Goal: Task Accomplishment & Management: Use online tool/utility

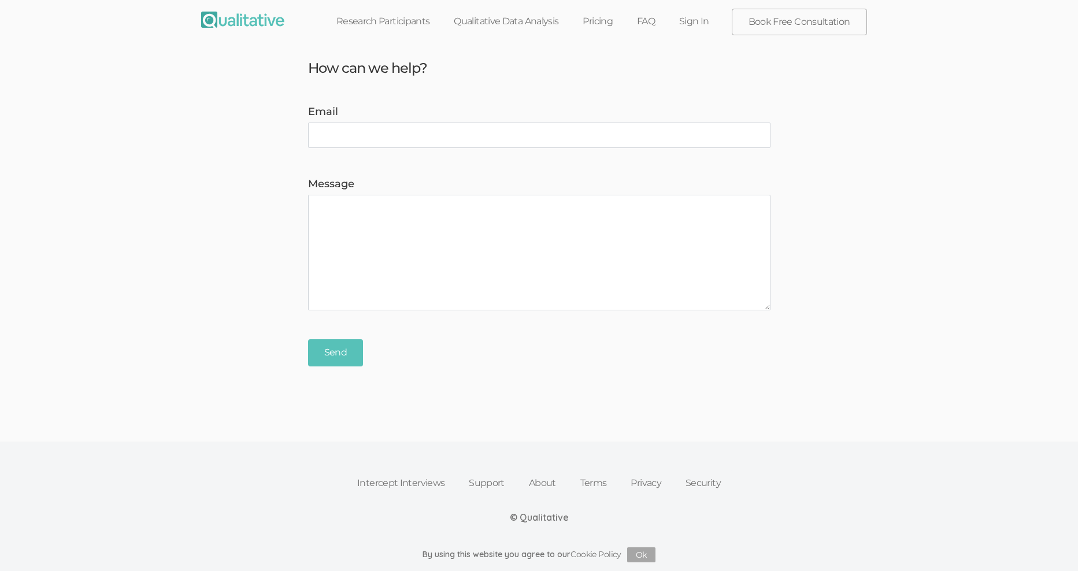
click at [692, 21] on link "Sign In" at bounding box center [694, 21] width 54 height 25
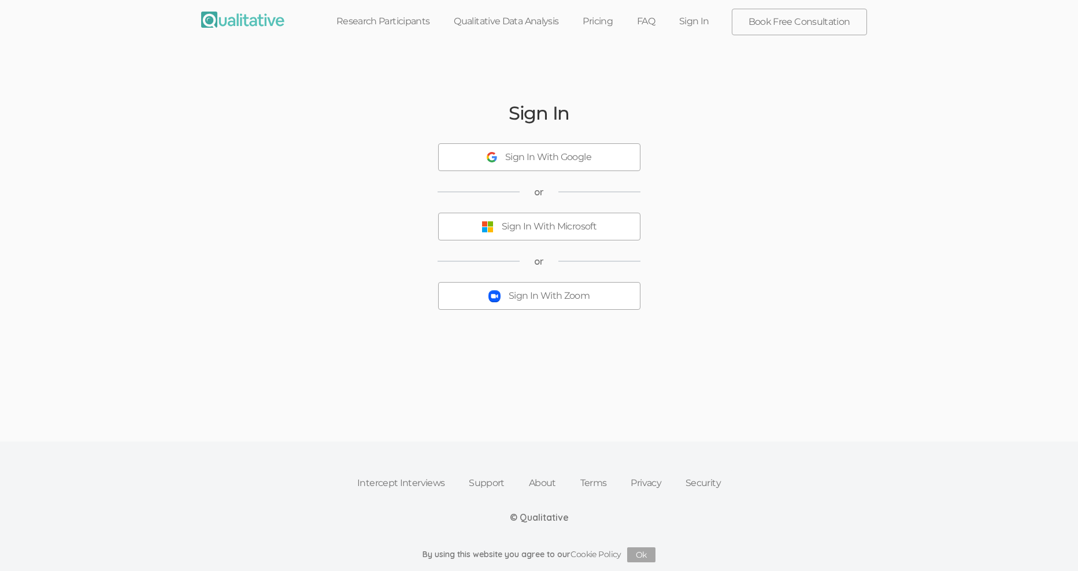
click at [544, 302] on div "Sign In With Zoom" at bounding box center [549, 296] width 81 height 13
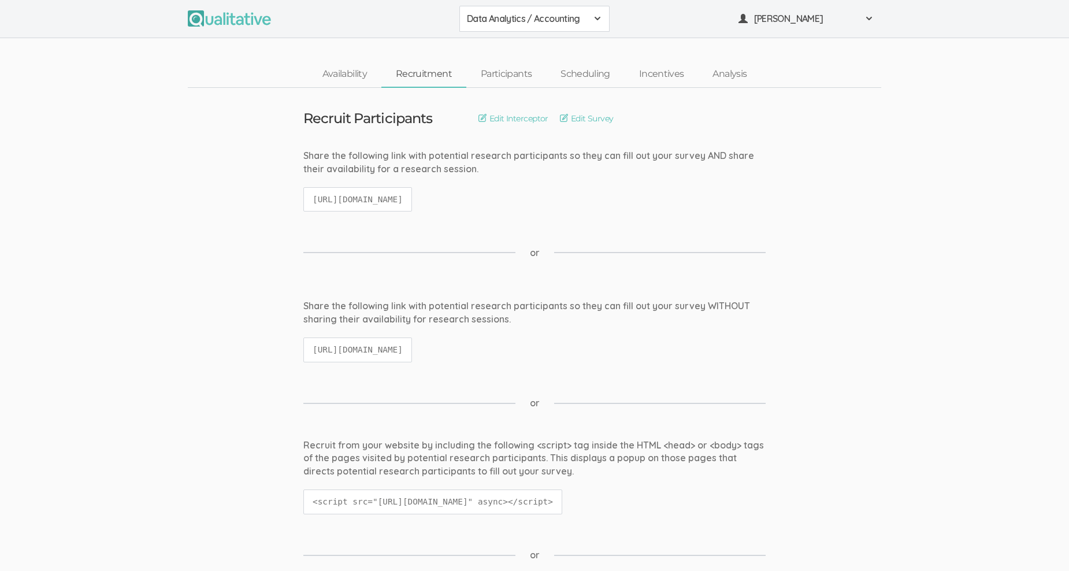
click at [594, 19] on span at bounding box center [597, 18] width 9 height 9
click at [575, 43] on span "Data Analytics / Non-accounting" at bounding box center [534, 44] width 135 height 13
click at [506, 74] on link "Participants" at bounding box center [506, 74] width 80 height 25
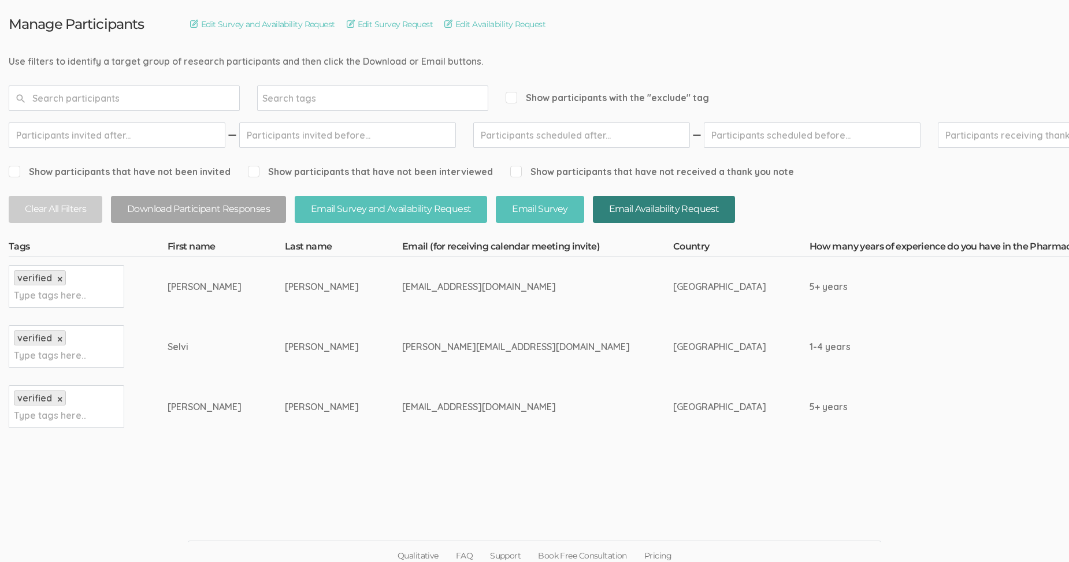
scroll to position [102, 0]
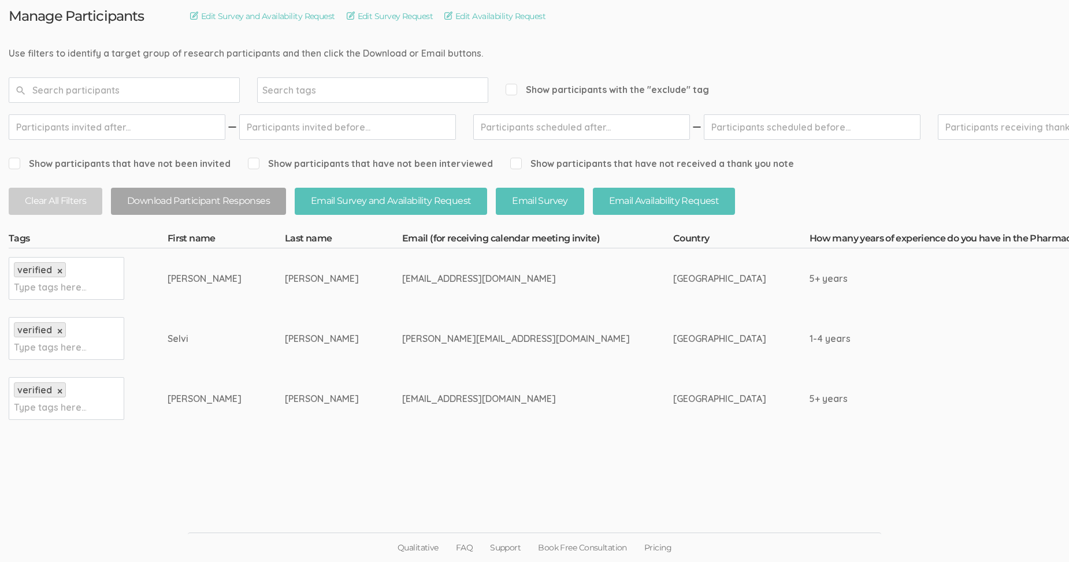
drag, startPoint x: 517, startPoint y: 336, endPoint x: 344, endPoint y: 348, distance: 173.2
click at [402, 348] on td "[PERSON_NAME][EMAIL_ADDRESS][DOMAIN_NAME]" at bounding box center [537, 339] width 271 height 60
copy div "[PERSON_NAME][EMAIL_ADDRESS][DOMAIN_NAME]"
drag, startPoint x: 455, startPoint y: 279, endPoint x: 339, endPoint y: 280, distance: 115.6
click at [339, 280] on tr "verified × Type tags here... [PERSON_NAME] [EMAIL_ADDRESS][DOMAIN_NAME] [GEOGRA…" at bounding box center [905, 279] width 1793 height 61
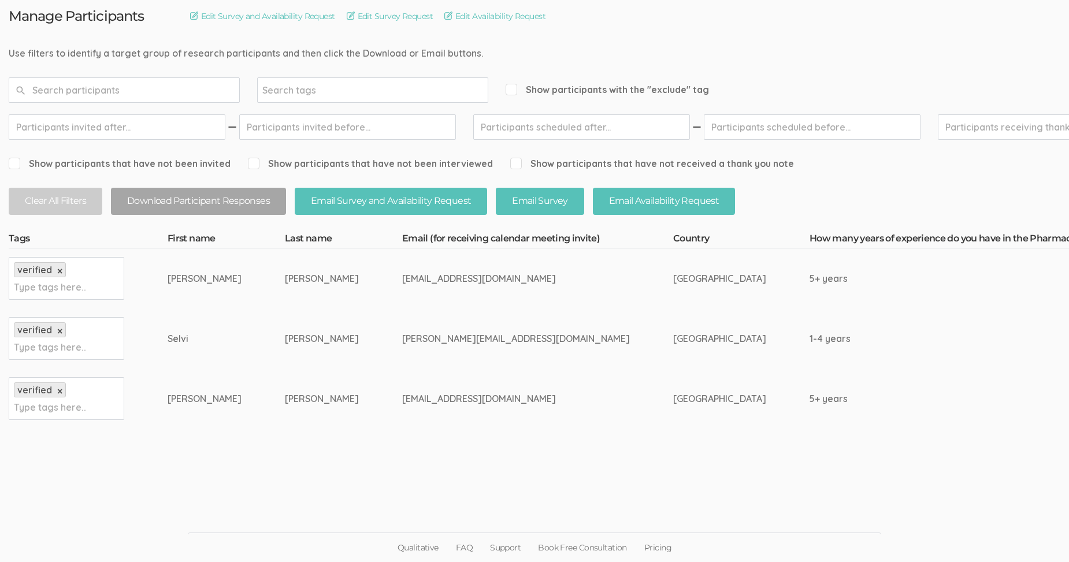
copy tr "[EMAIL_ADDRESS][DOMAIN_NAME]"
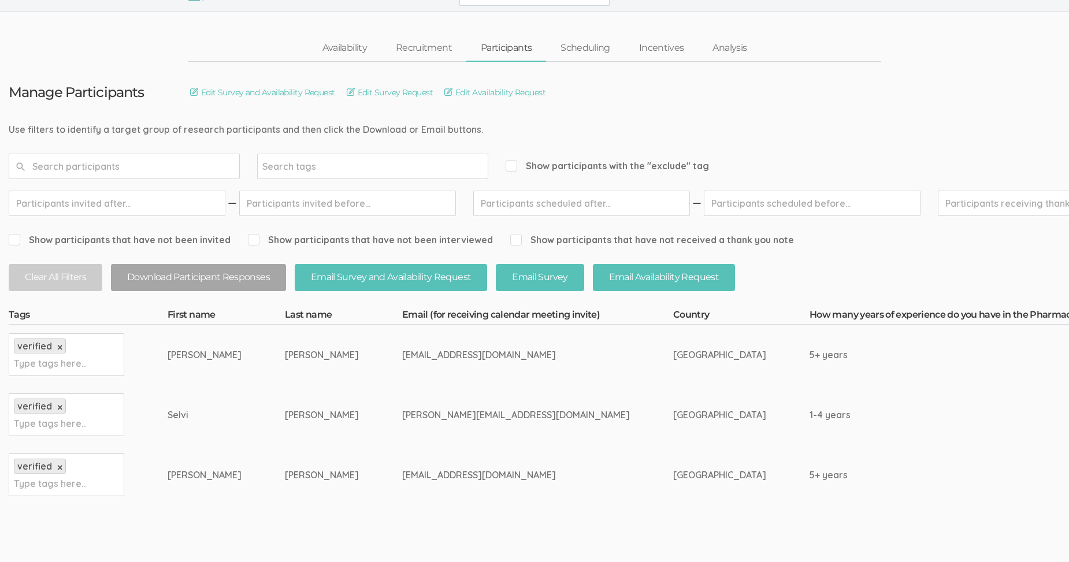
scroll to position [0, 0]
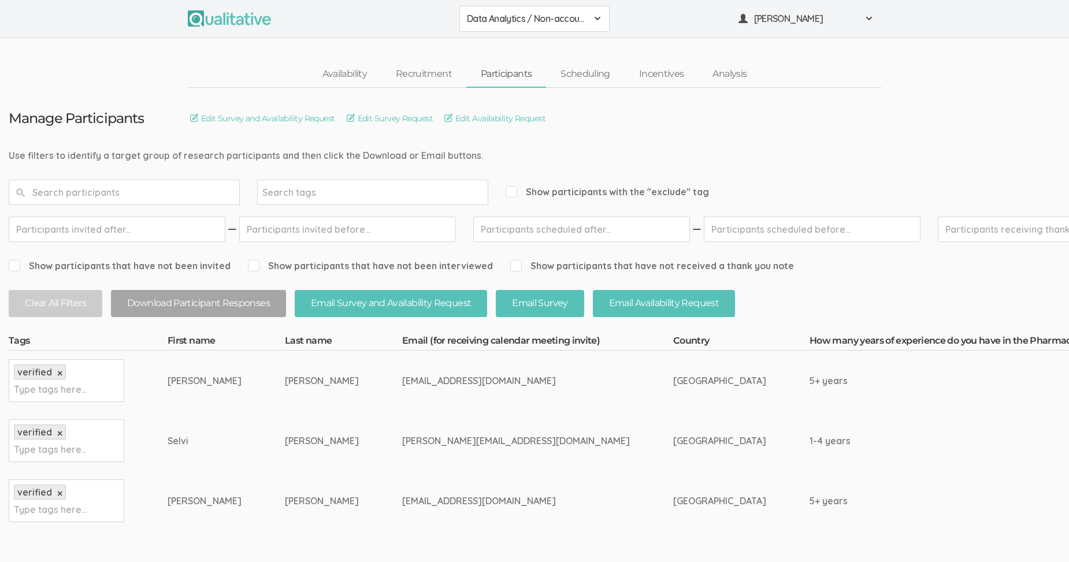
click at [592, 16] on div "Data Analytics / Non-accounting" at bounding box center [534, 18] width 135 height 13
click at [564, 43] on span "Data Analytics / Accounting" at bounding box center [534, 44] width 135 height 13
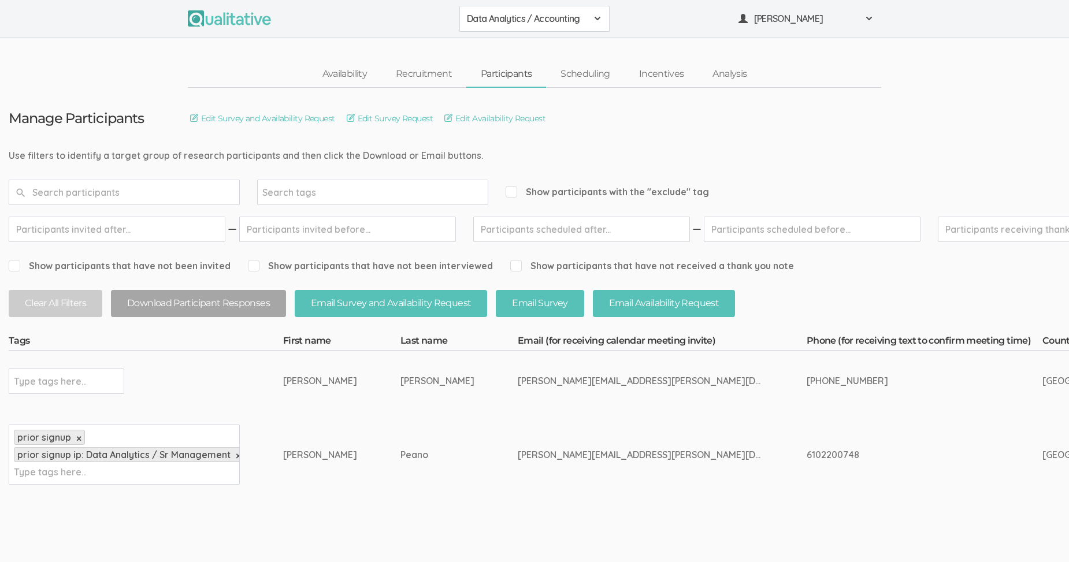
click at [587, 16] on div "Data Analytics / Accounting" at bounding box center [534, 18] width 135 height 13
click at [574, 68] on span "Data Analytics / Sr Management" at bounding box center [534, 71] width 135 height 13
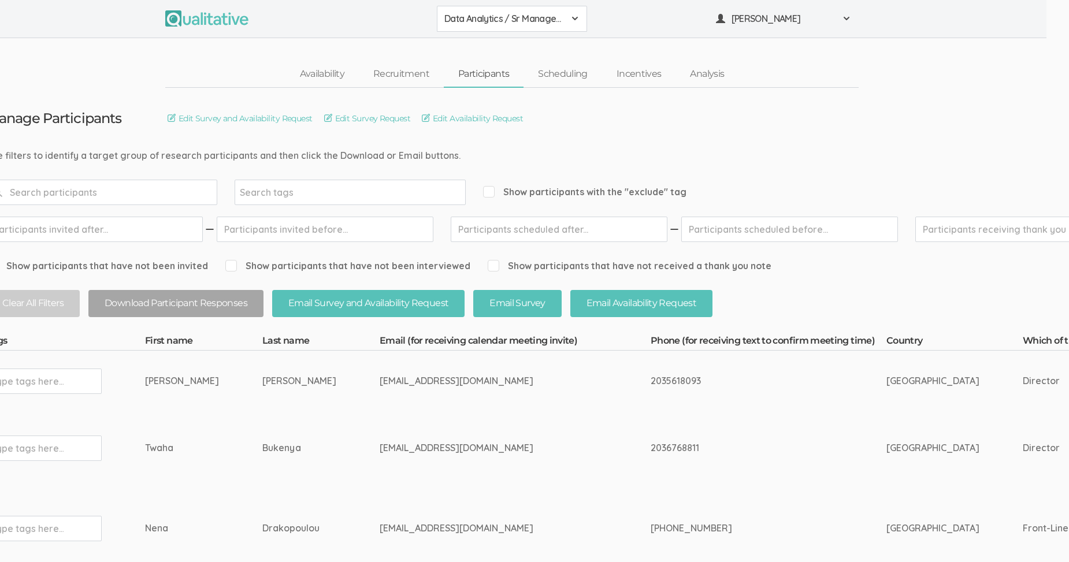
scroll to position [0, 18]
click at [573, 71] on link "Scheduling" at bounding box center [567, 74] width 79 height 25
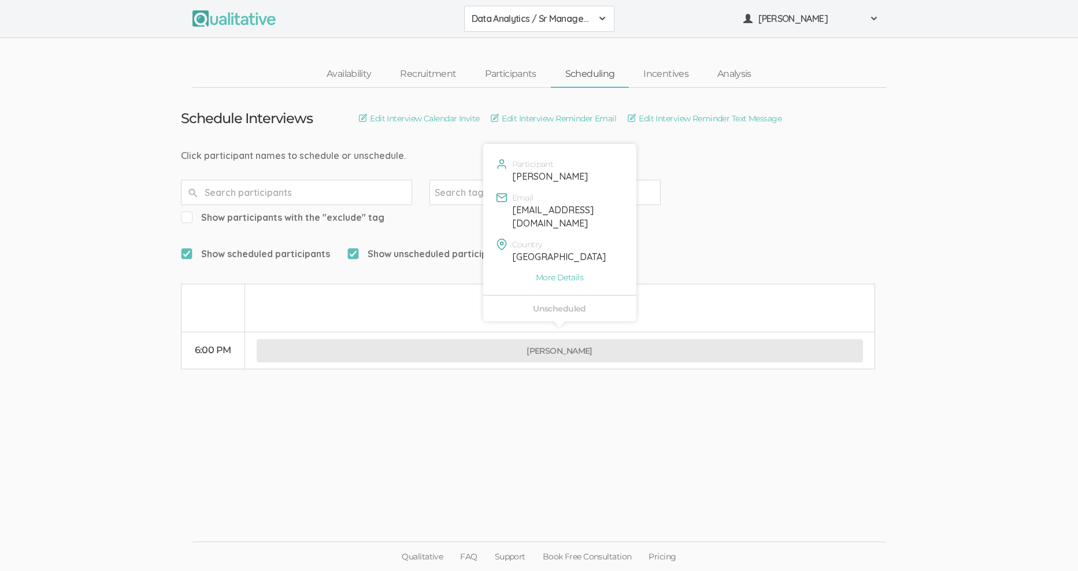
click at [577, 339] on button "[PERSON_NAME]" at bounding box center [560, 350] width 606 height 23
